Goal: Task Accomplishment & Management: Use online tool/utility

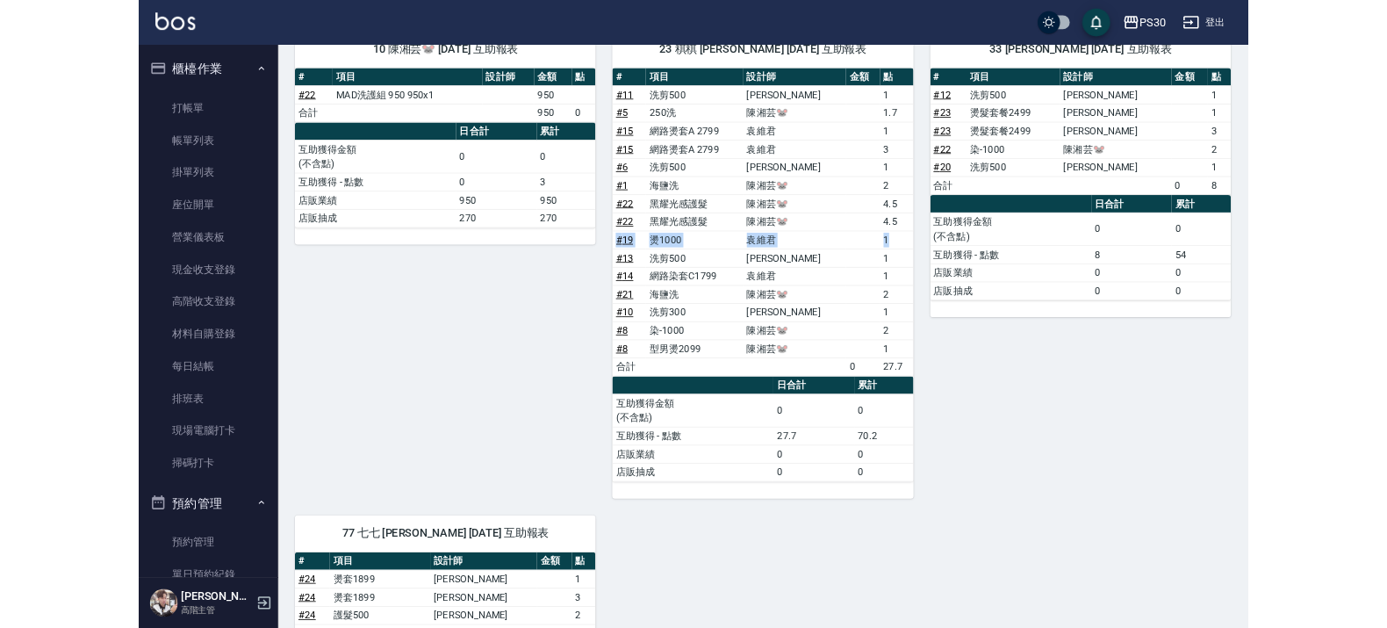
scroll to position [768, 0]
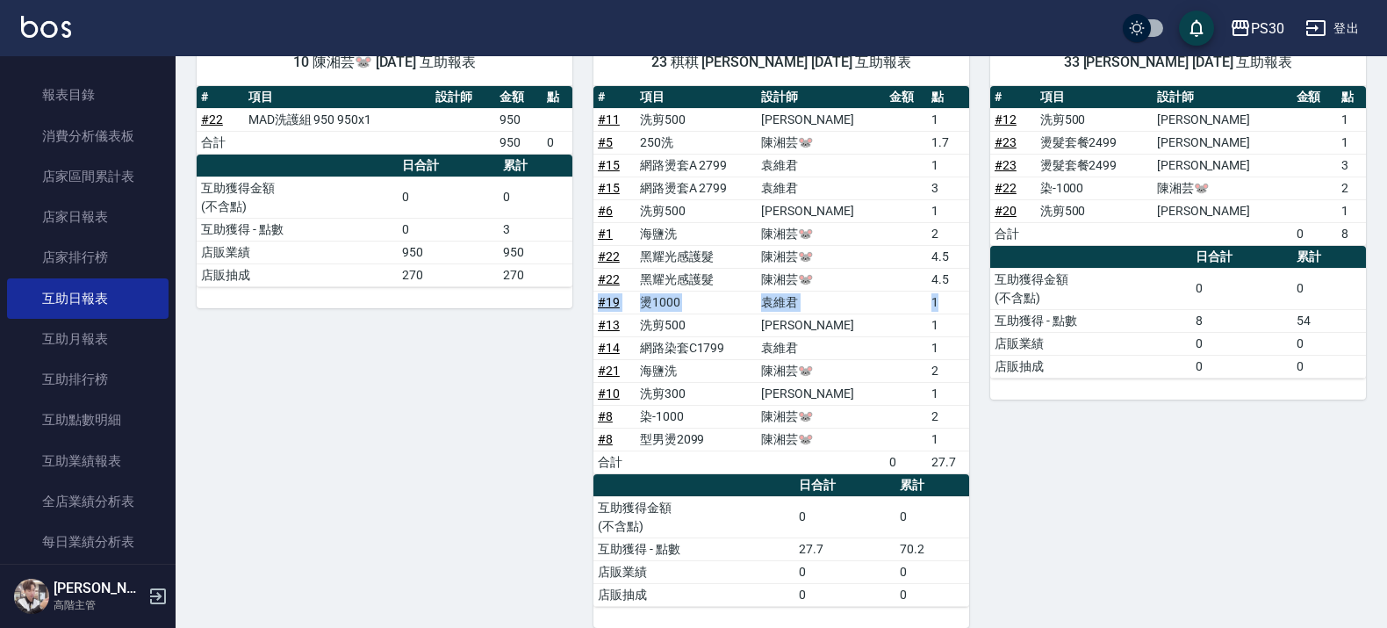
click at [23, 18] on img at bounding box center [46, 27] width 50 height 22
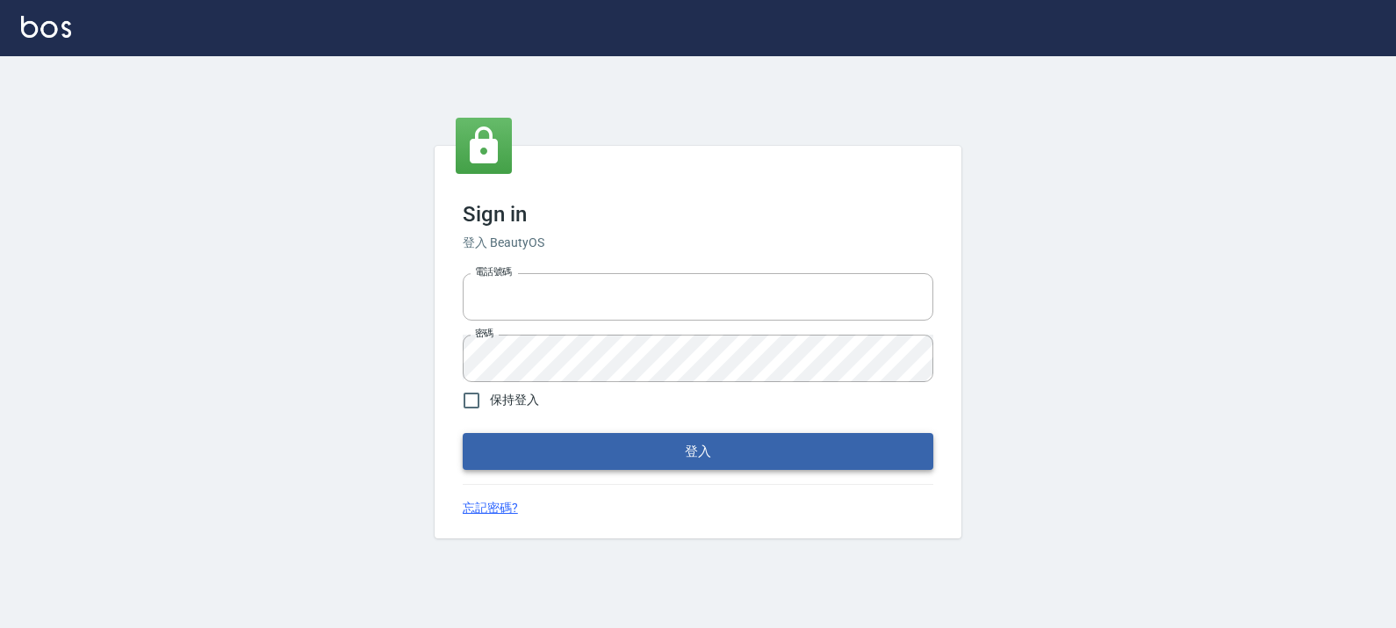
type input "0972392966"
click at [514, 458] on button "登入" at bounding box center [698, 451] width 471 height 37
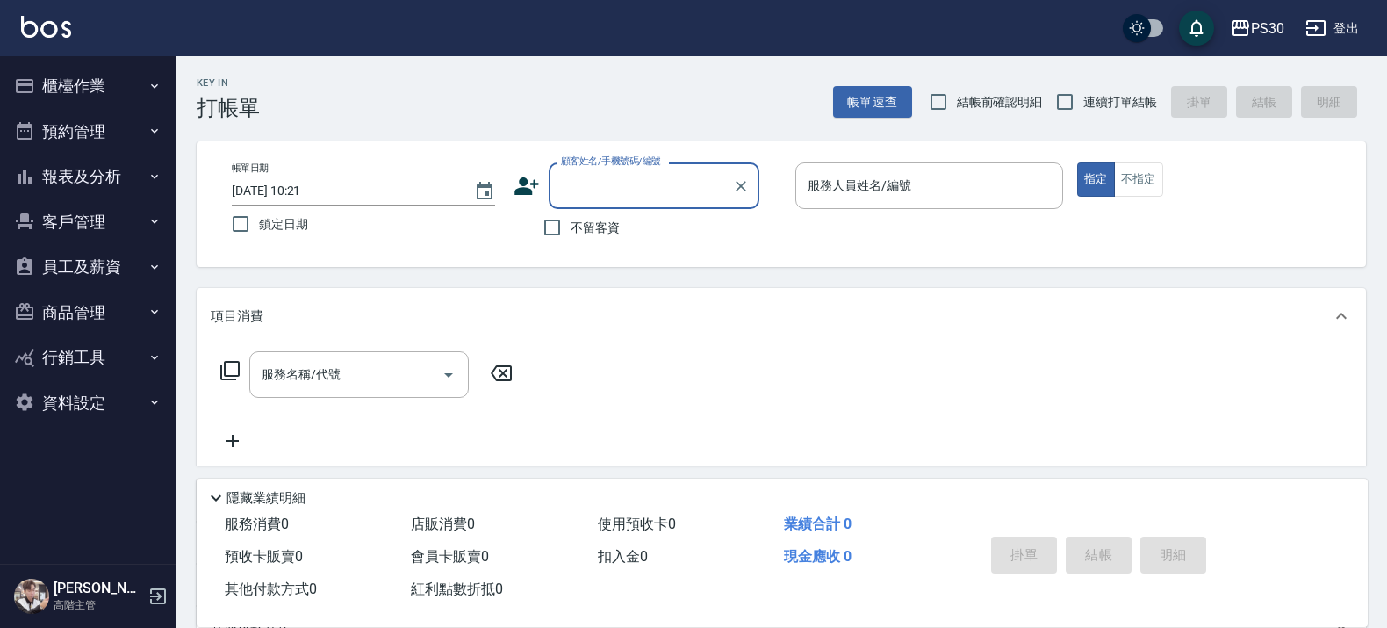
click at [75, 82] on button "櫃檯作業" at bounding box center [88, 86] width 162 height 46
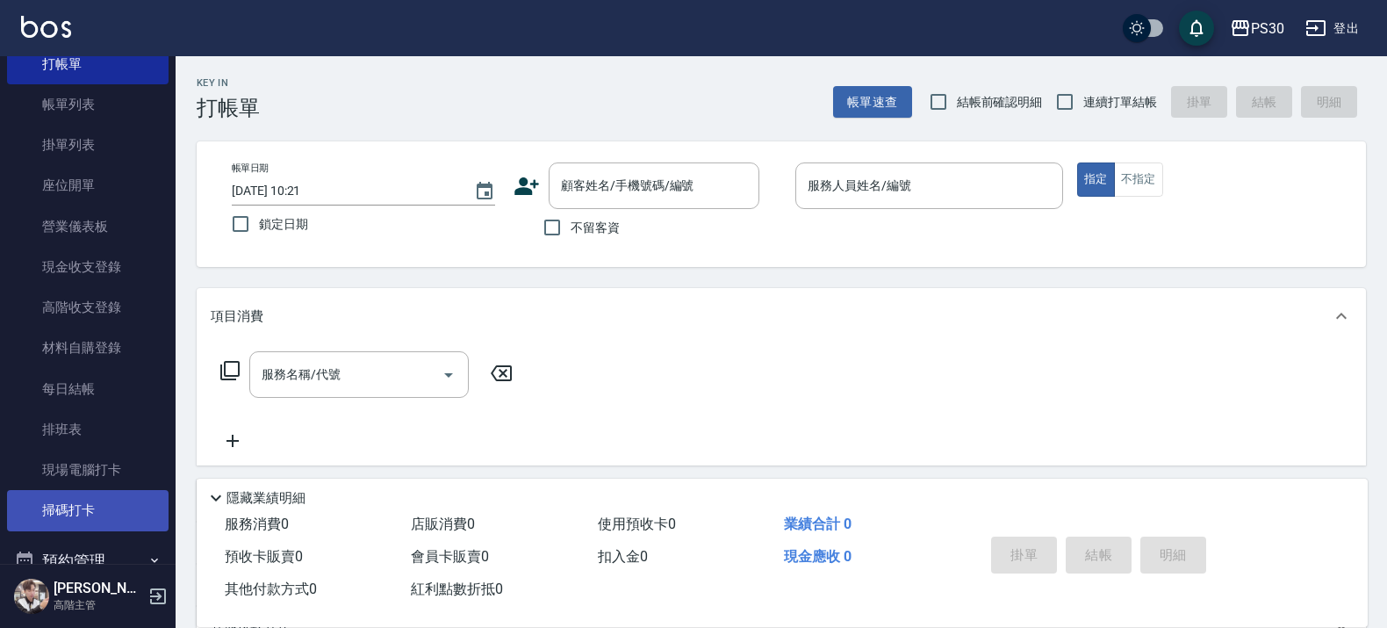
scroll to position [110, 0]
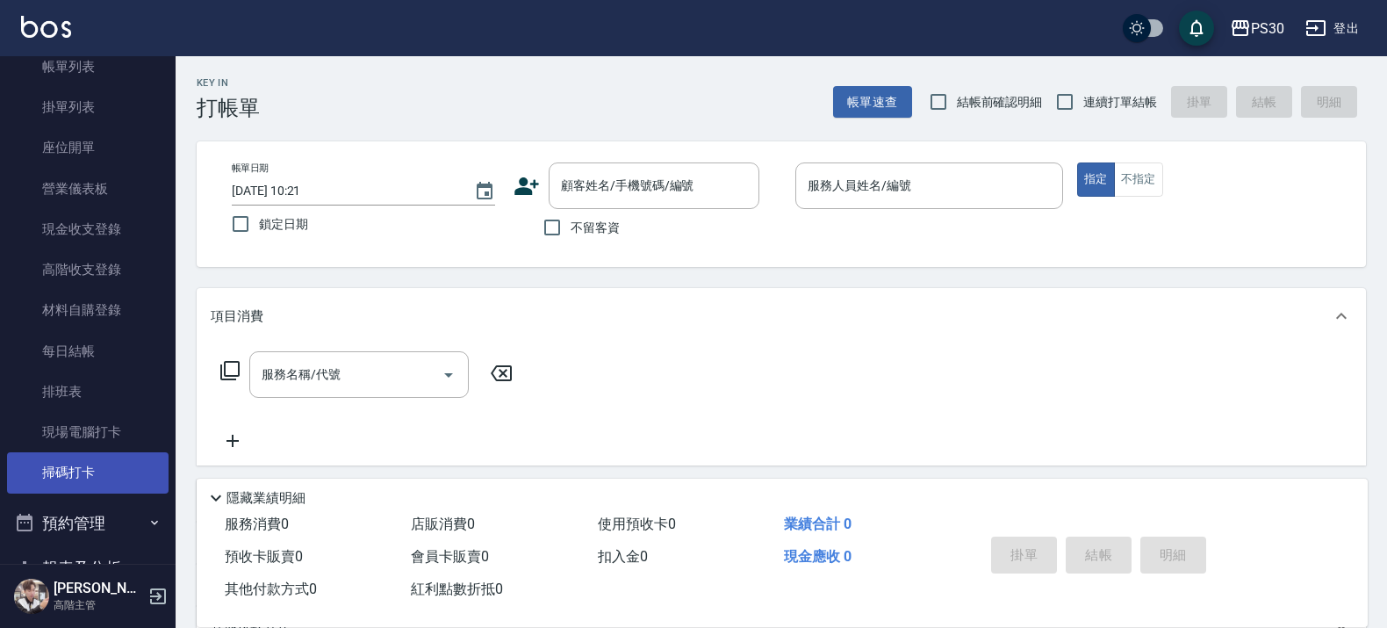
click at [58, 484] on link "掃碼打卡" at bounding box center [88, 472] width 162 height 40
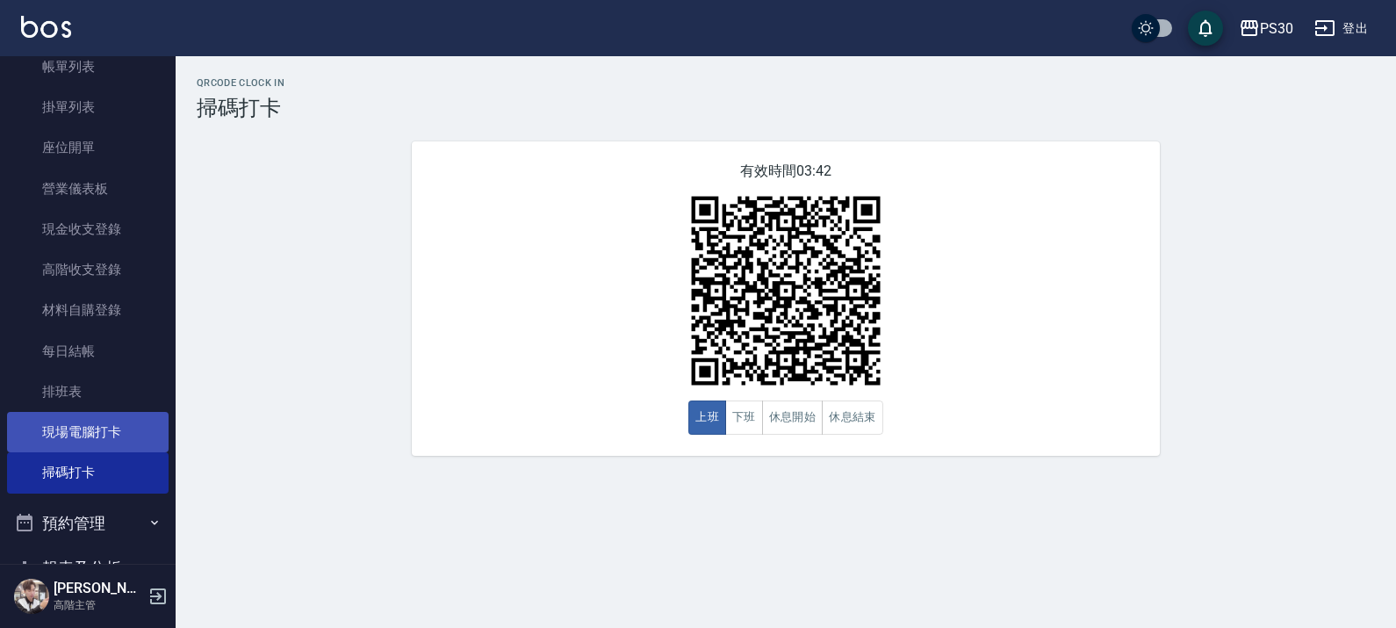
click at [80, 435] on link "現場電腦打卡" at bounding box center [88, 432] width 162 height 40
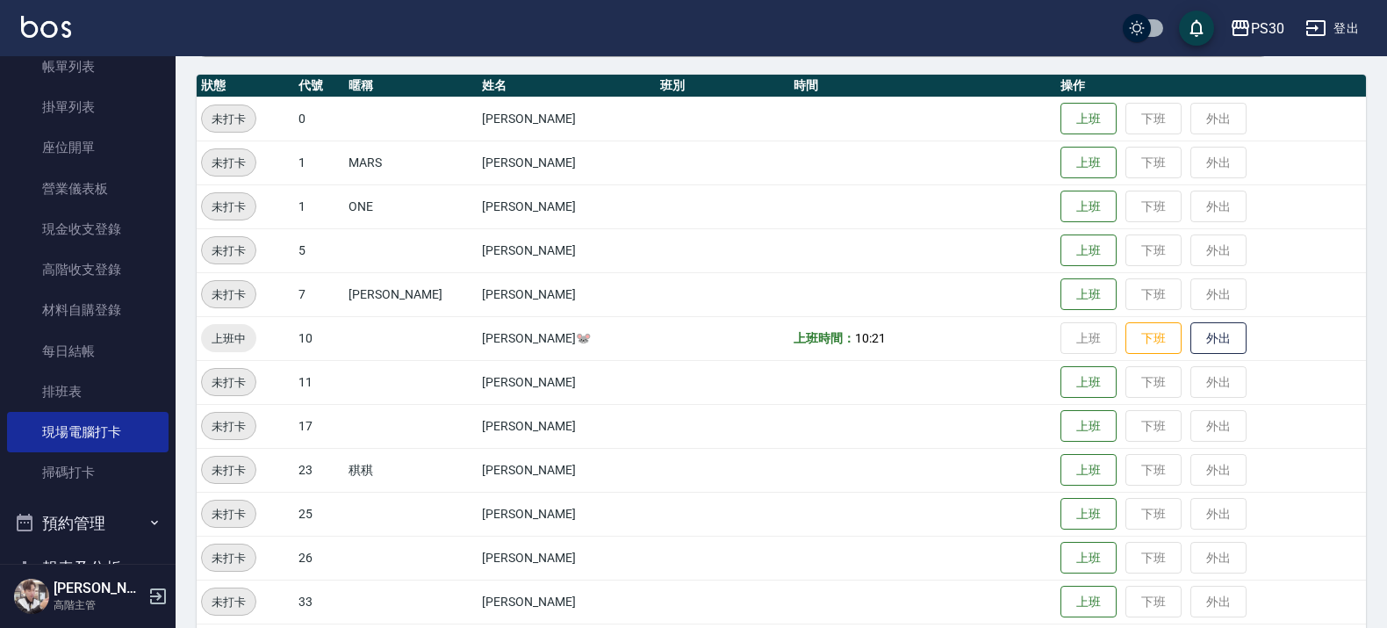
scroll to position [219, 0]
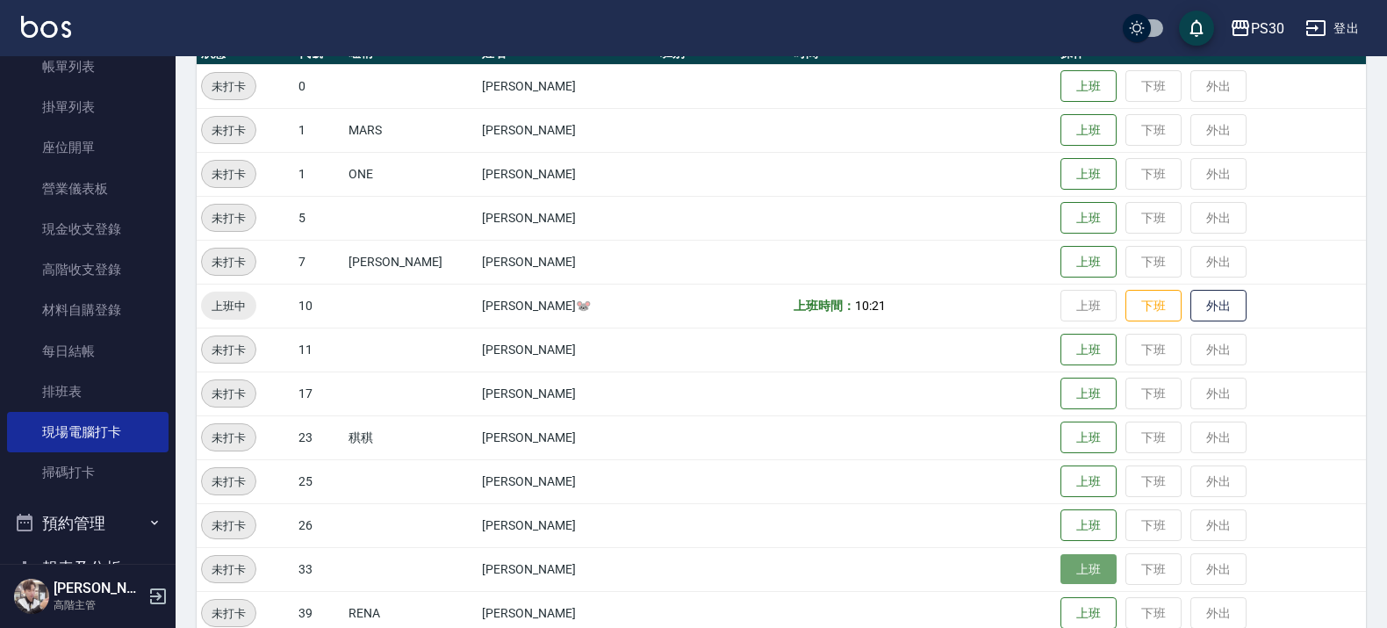
click at [1067, 582] on button "上班" at bounding box center [1088, 569] width 56 height 31
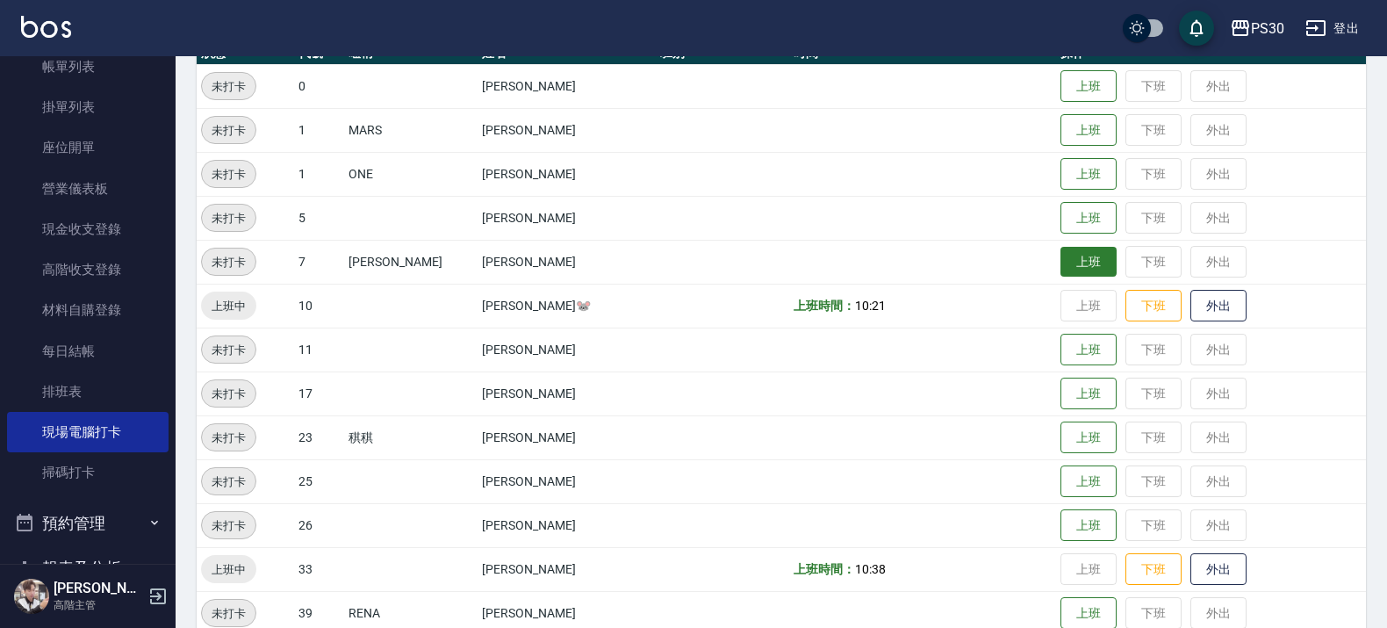
click at [1060, 255] on button "上班" at bounding box center [1088, 262] width 56 height 31
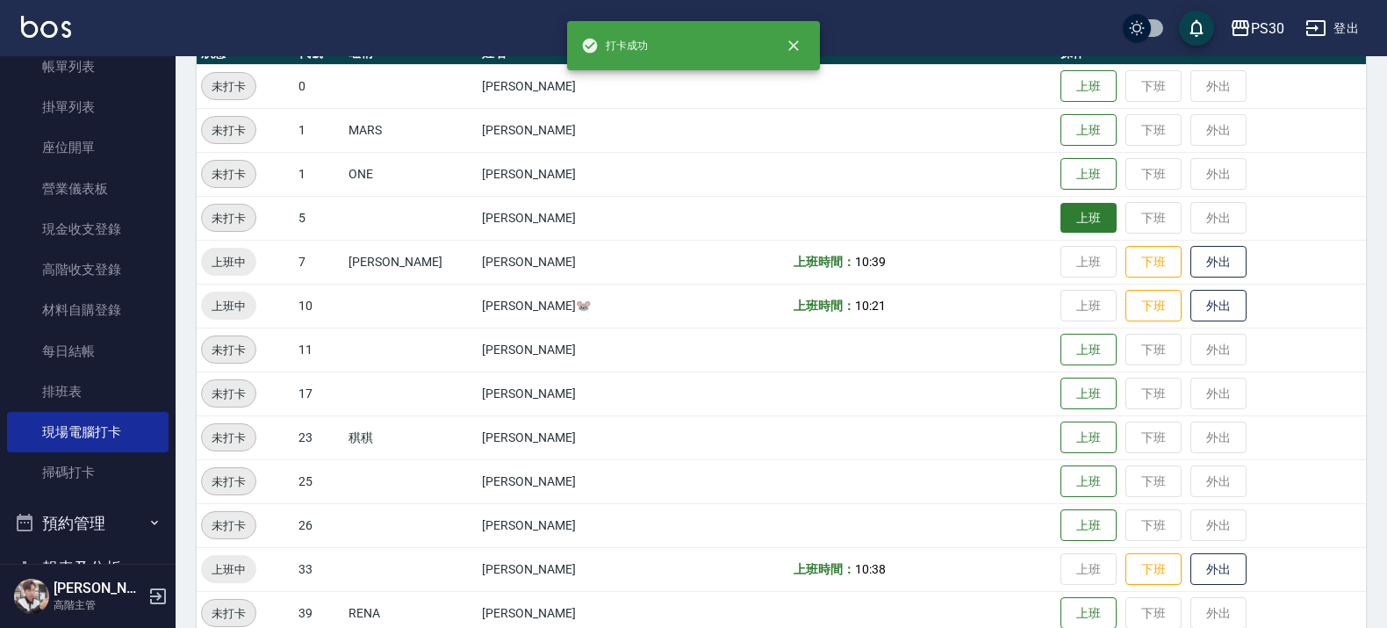
click at [1060, 211] on button "上班" at bounding box center [1088, 218] width 56 height 31
